Goal: Task Accomplishment & Management: Manage account settings

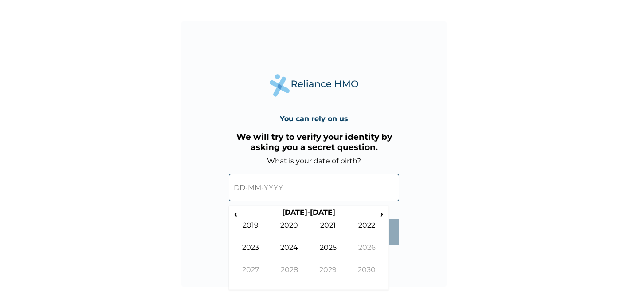
click at [257, 190] on input "text" at bounding box center [314, 187] width 170 height 27
click at [236, 213] on span "‹" at bounding box center [235, 213] width 9 height 11
click at [237, 212] on span "‹" at bounding box center [235, 213] width 9 height 11
click at [282, 249] on td "1994" at bounding box center [289, 254] width 39 height 22
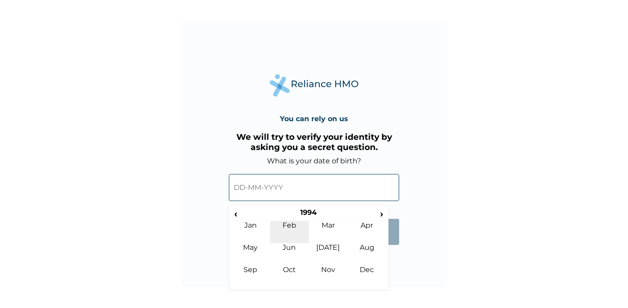
click at [300, 231] on td "Feb" at bounding box center [289, 232] width 39 height 22
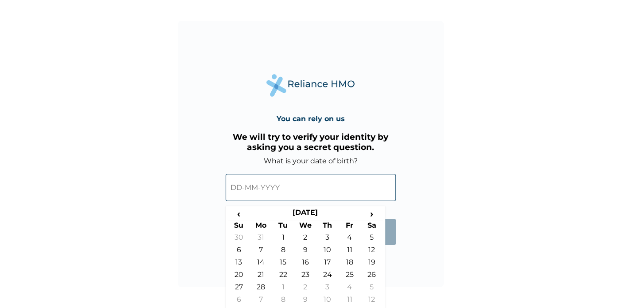
click at [351, 251] on td "11" at bounding box center [350, 251] width 22 height 12
type input "11-02-1994"
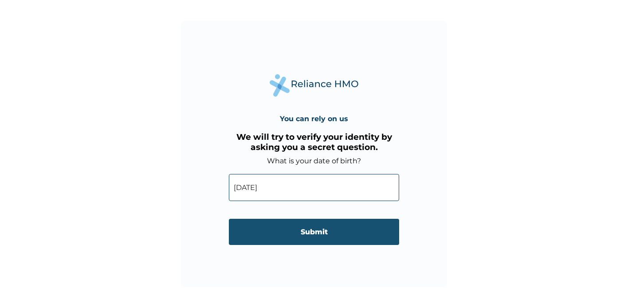
click at [344, 238] on input "Submit" at bounding box center [314, 232] width 170 height 26
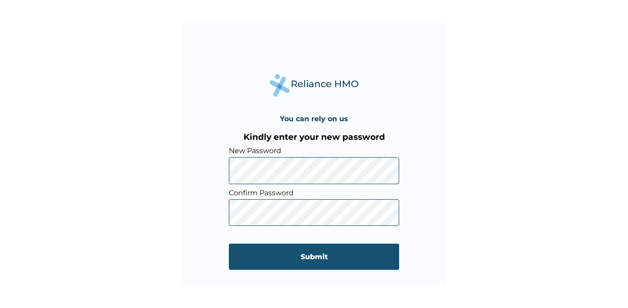
click at [351, 263] on input "Submit" at bounding box center [314, 257] width 170 height 26
